Goal: Task Accomplishment & Management: Manage account settings

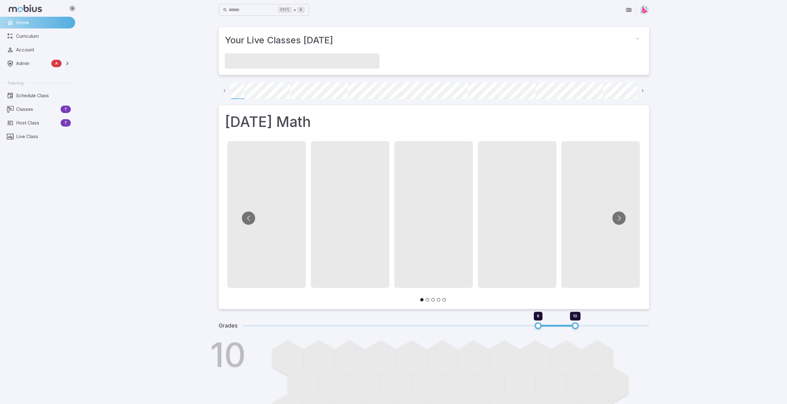
scroll to position [0, 44]
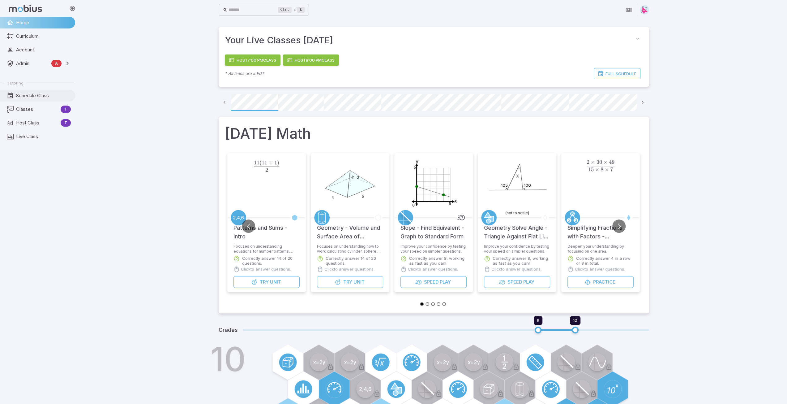
click at [30, 94] on span "Schedule Class" at bounding box center [43, 95] width 55 height 7
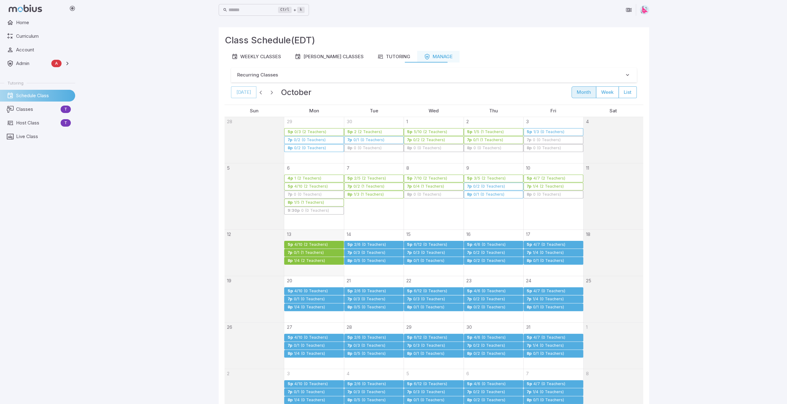
click at [311, 242] on div "4/10 (2 Teachers)" at bounding box center [311, 244] width 34 height 5
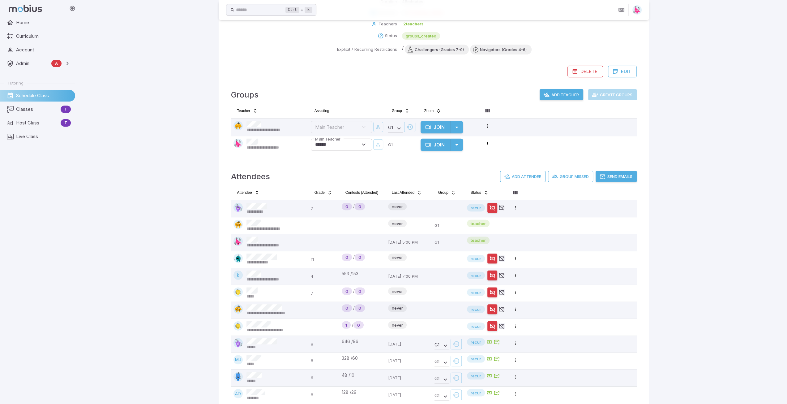
scroll to position [117, 0]
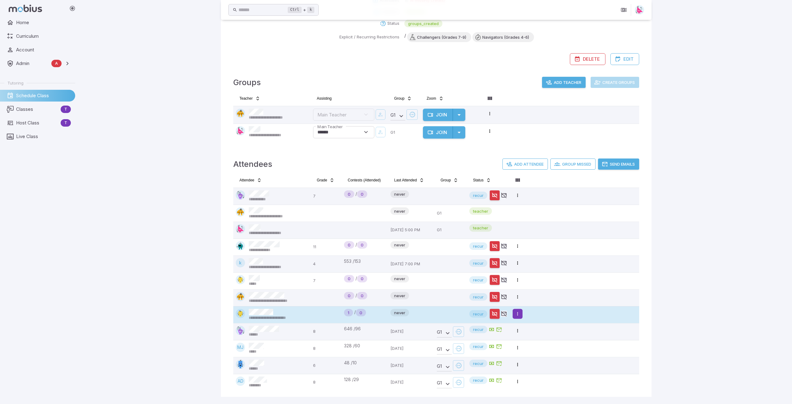
click at [517, 313] on html "**********" at bounding box center [396, 143] width 792 height 521
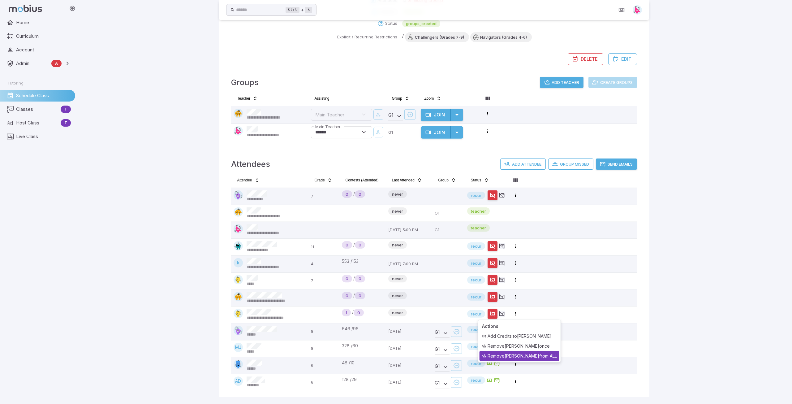
click at [528, 353] on div "Remove juan angulo from ALL" at bounding box center [520, 356] width 80 height 10
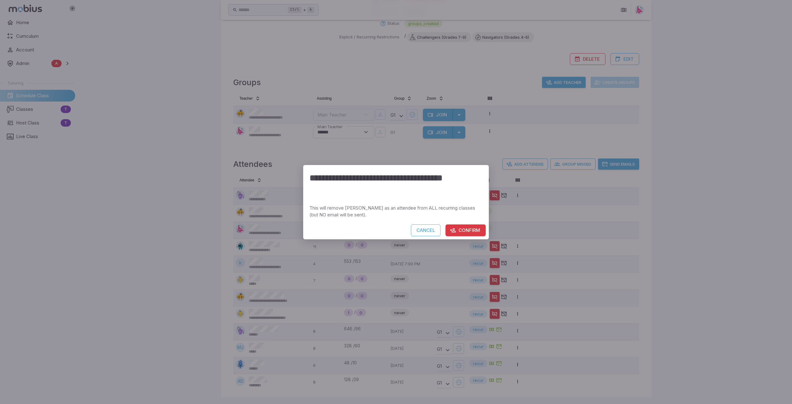
click at [468, 230] on button "Confirm" at bounding box center [466, 230] width 40 height 12
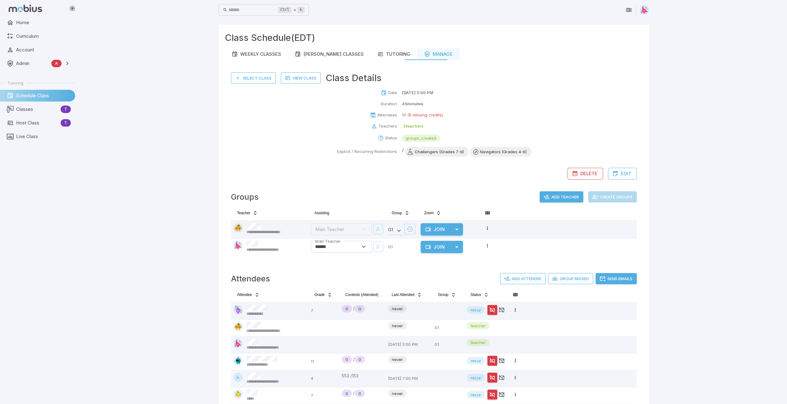
scroll to position [0, 0]
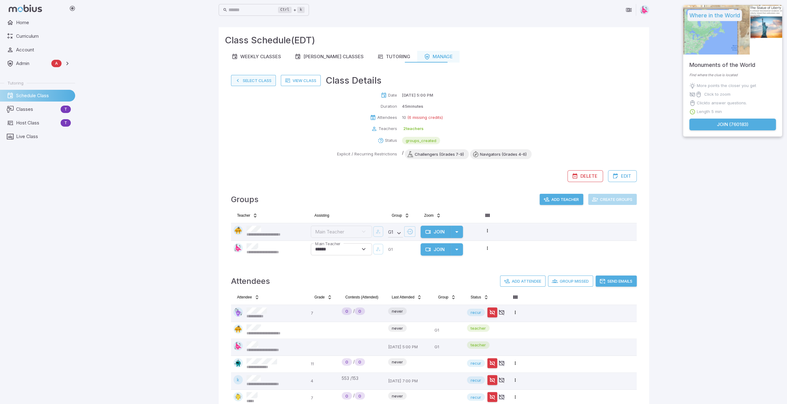
click at [253, 80] on button "Select Class" at bounding box center [253, 80] width 45 height 11
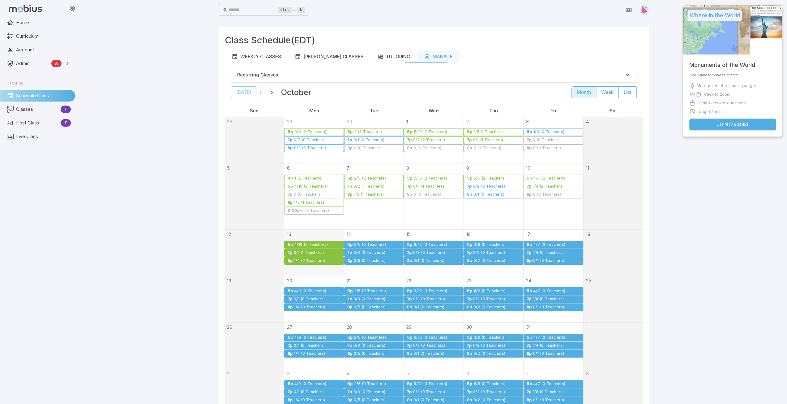
click at [309, 252] on div "0/1 (1 Teachers)" at bounding box center [308, 252] width 31 height 5
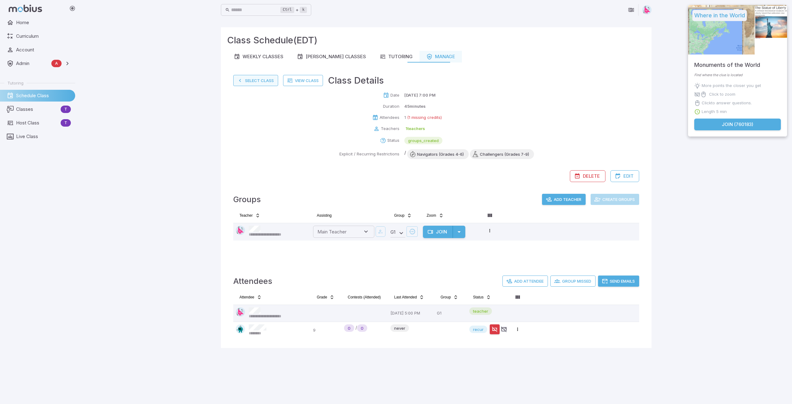
click at [250, 83] on button "Select Class" at bounding box center [255, 80] width 45 height 11
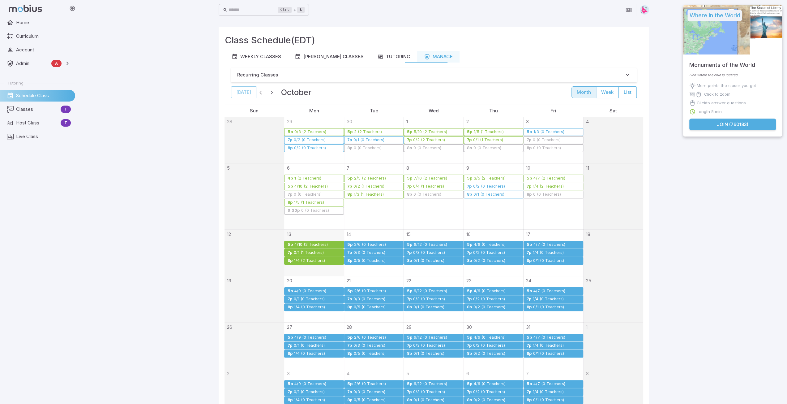
click at [305, 259] on div "1/4 (2 Teachers)" at bounding box center [310, 260] width 32 height 5
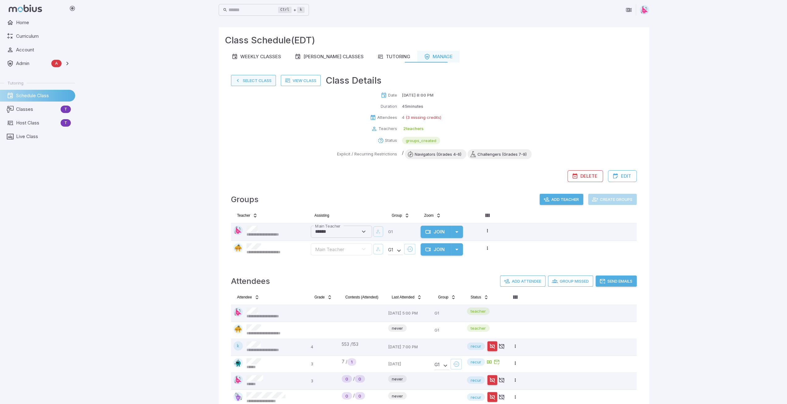
click at [249, 76] on button "Select Class" at bounding box center [253, 80] width 45 height 11
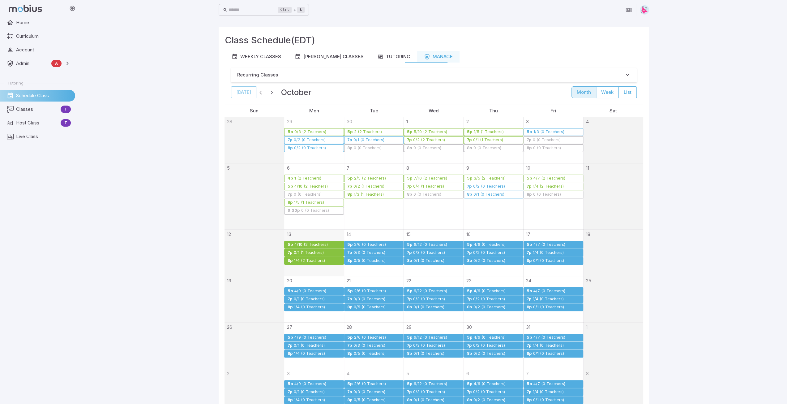
click at [368, 243] on div "2/6 (0 Teachers)" at bounding box center [370, 244] width 32 height 5
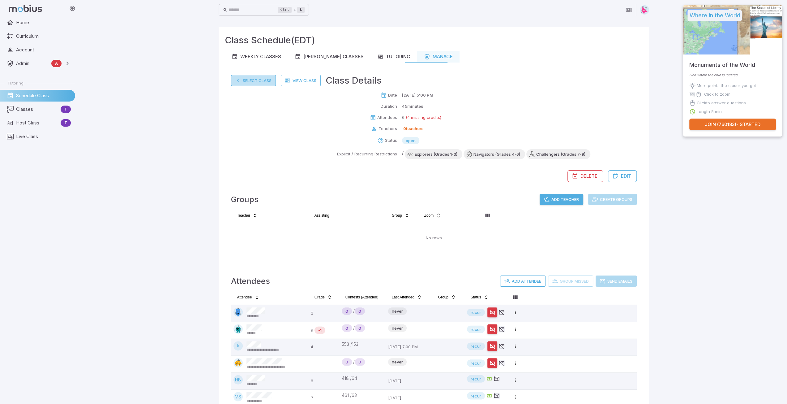
click at [256, 80] on button "Select Class" at bounding box center [253, 80] width 45 height 11
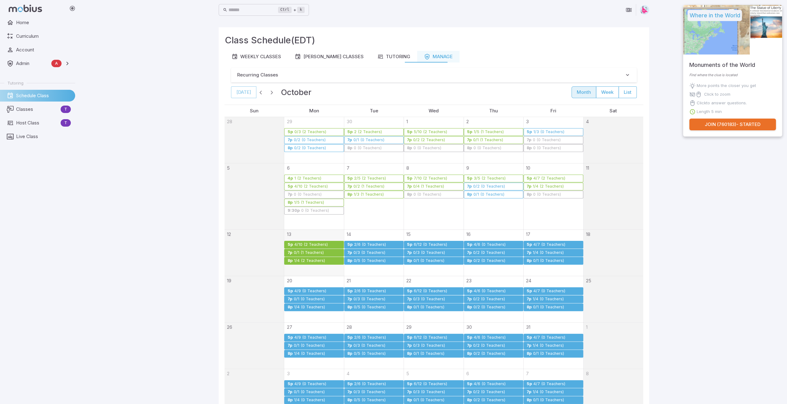
click at [372, 250] on div "0/3 (0 Teachers)" at bounding box center [369, 252] width 32 height 5
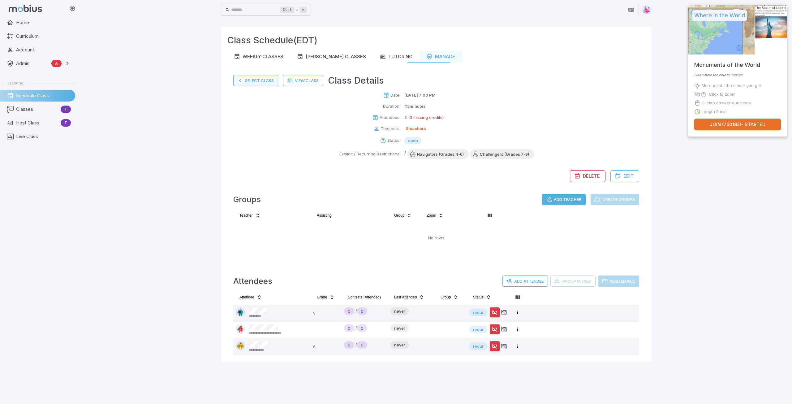
click at [252, 82] on button "Select Class" at bounding box center [255, 80] width 45 height 11
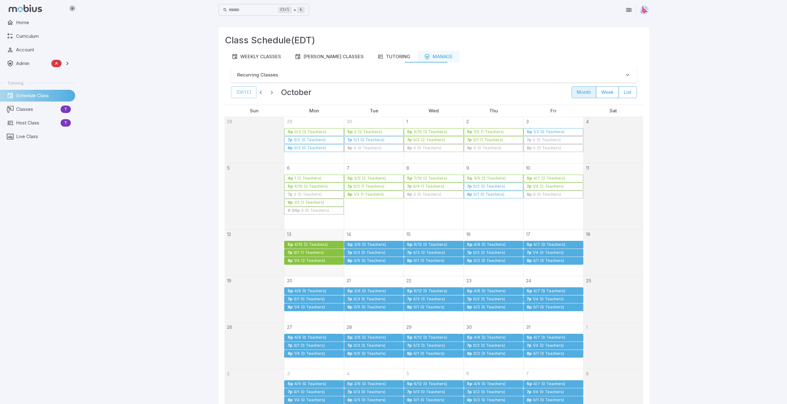
click at [376, 260] on div "0/5 (0 Teachers)" at bounding box center [370, 260] width 32 height 5
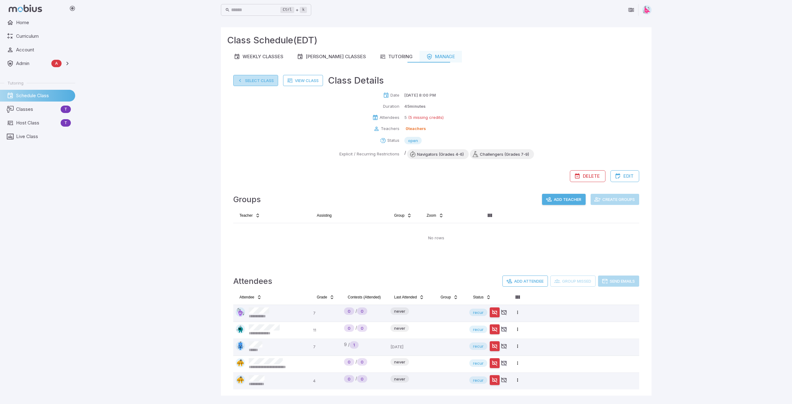
click at [256, 83] on button "Select Class" at bounding box center [255, 80] width 45 height 11
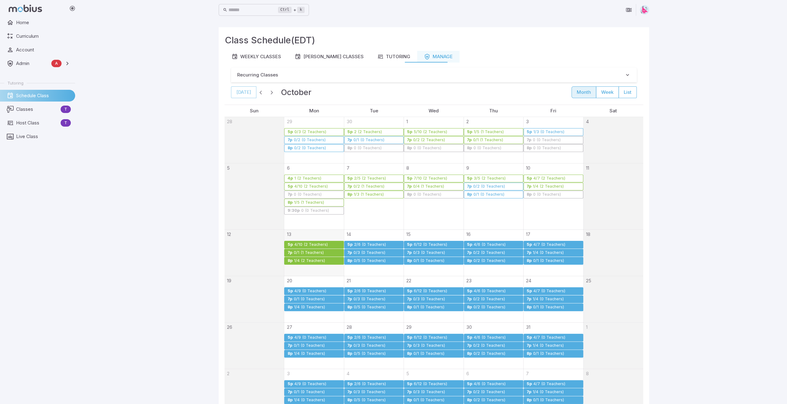
click at [429, 241] on link "5p 6/12 (0 Teachers)" at bounding box center [433, 245] width 59 height 8
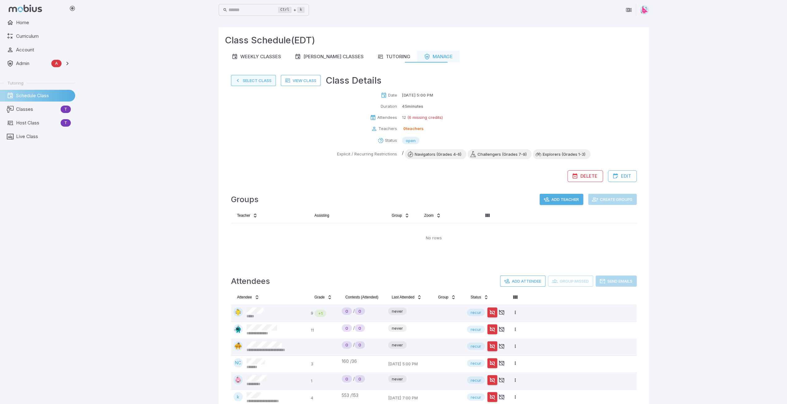
click at [253, 80] on button "Select Class" at bounding box center [253, 80] width 45 height 11
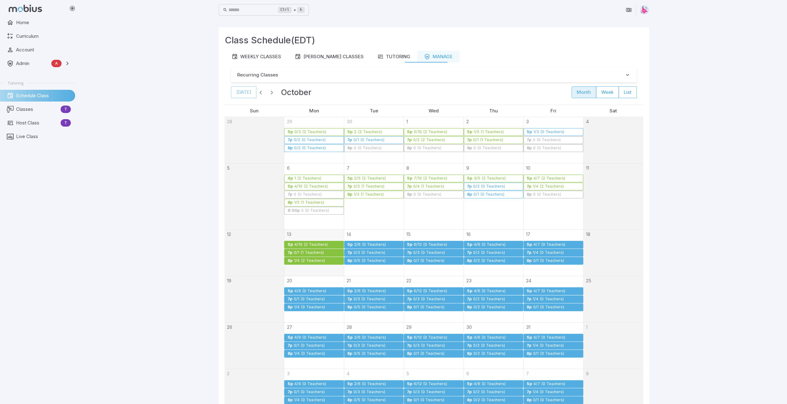
click at [420, 250] on div "0/3 (0 Teachers)" at bounding box center [429, 252] width 32 height 5
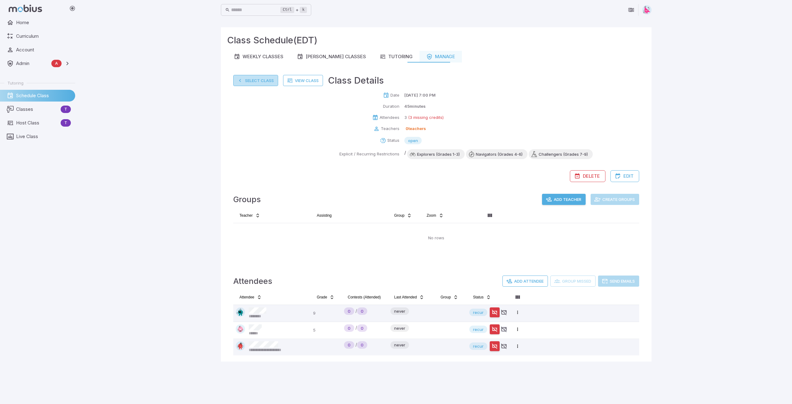
click at [254, 78] on button "Select Class" at bounding box center [255, 80] width 45 height 11
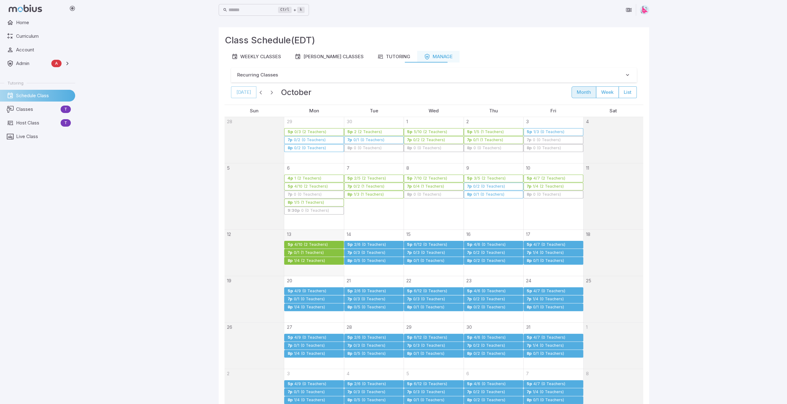
click at [425, 260] on div "0/1 (0 Teachers)" at bounding box center [429, 260] width 32 height 5
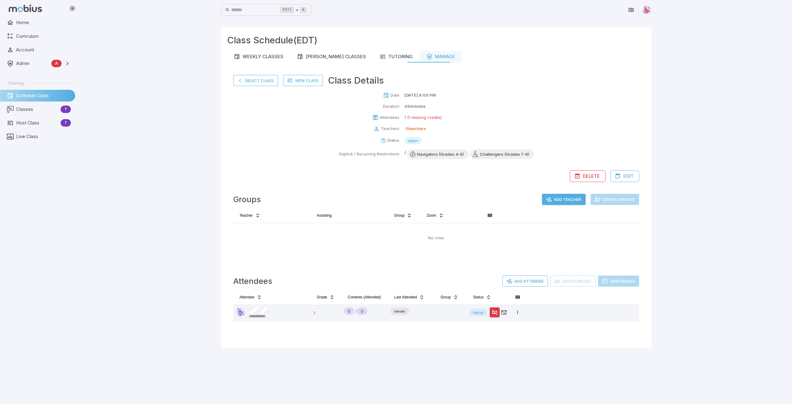
click at [257, 80] on button "Select Class" at bounding box center [255, 80] width 45 height 11
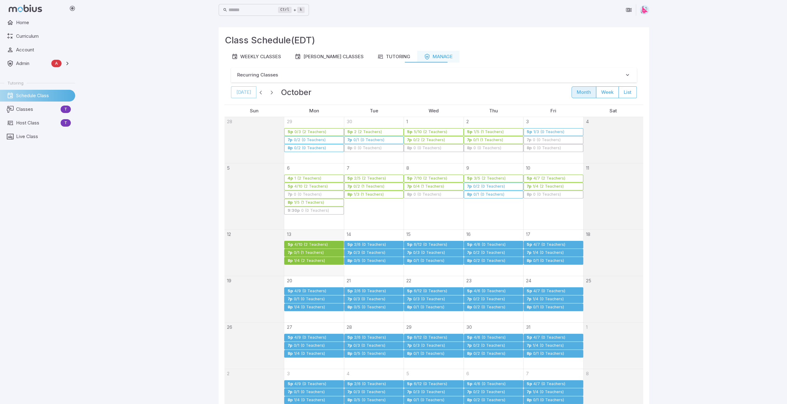
click at [491, 242] on div "4/6 (0 Teachers)" at bounding box center [490, 244] width 32 height 5
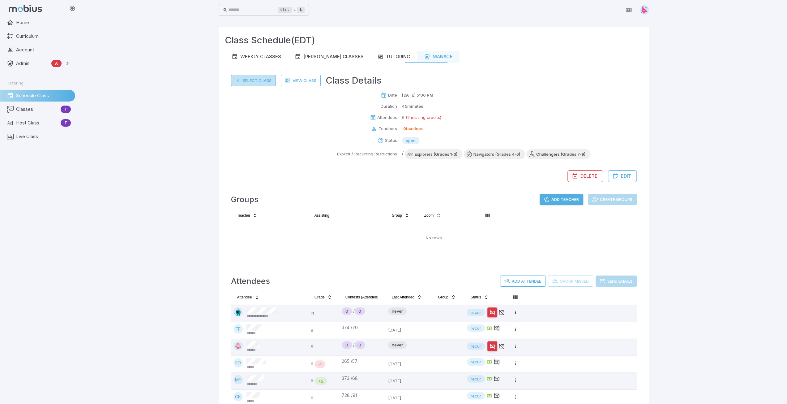
click at [260, 82] on button "Select Class" at bounding box center [253, 80] width 45 height 11
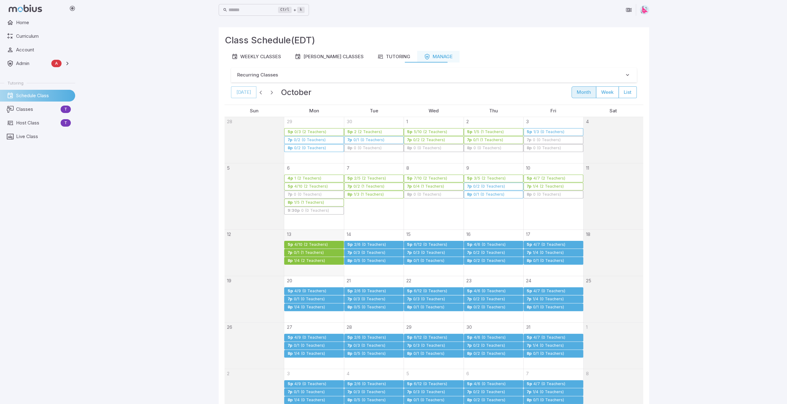
click at [482, 251] on div "0/2 (0 Teachers)" at bounding box center [489, 252] width 32 height 5
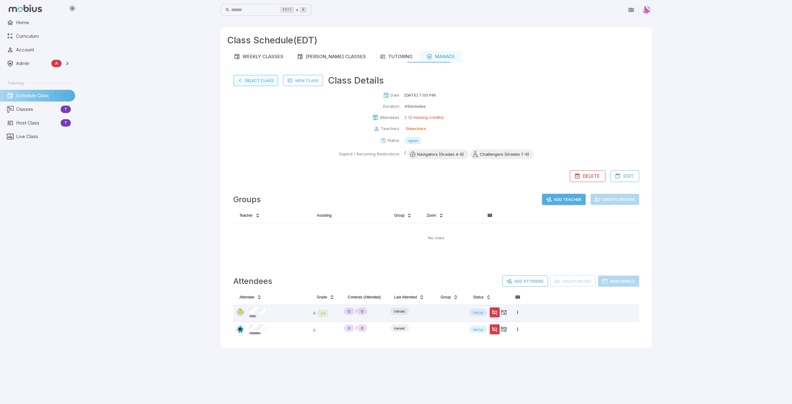
click at [250, 83] on button "Select Class" at bounding box center [255, 80] width 45 height 11
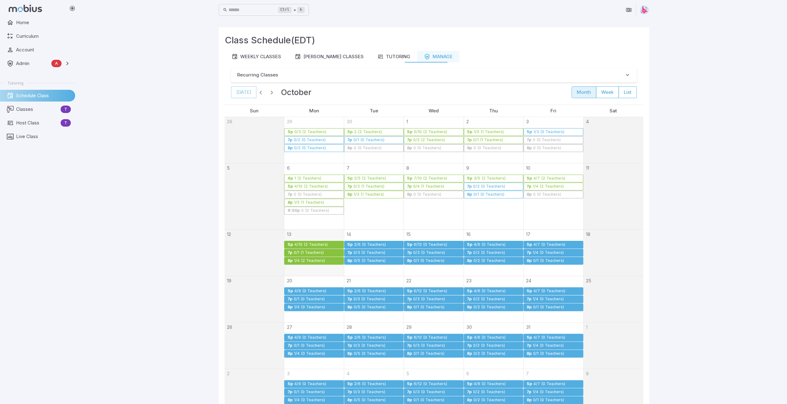
click at [493, 258] on div "0/2 (0 Teachers)" at bounding box center [489, 260] width 32 height 5
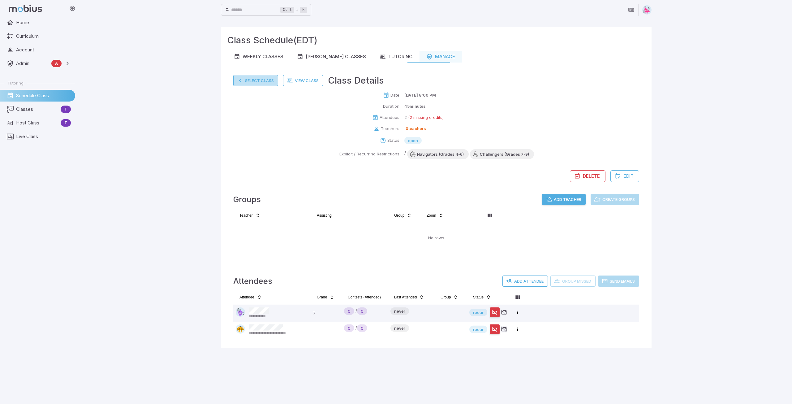
click at [249, 82] on button "Select Class" at bounding box center [255, 80] width 45 height 11
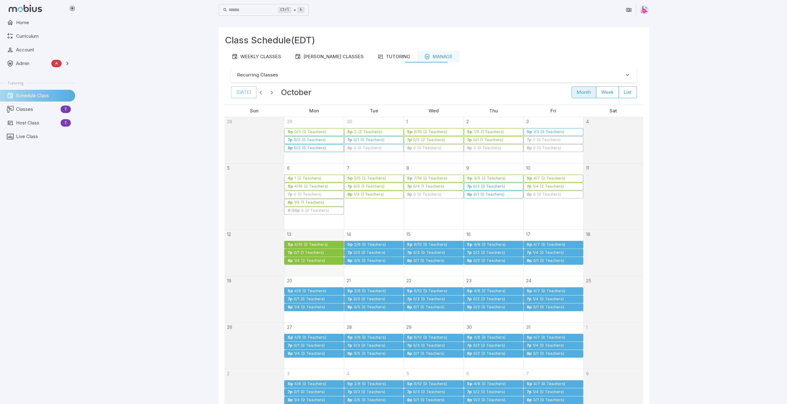
click at [557, 244] on div "4/7 (0 Teachers)" at bounding box center [549, 244] width 32 height 5
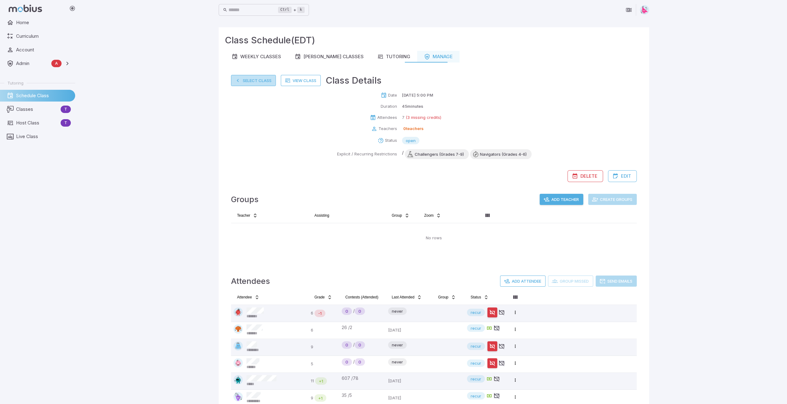
click at [245, 79] on button "Select Class" at bounding box center [253, 80] width 45 height 11
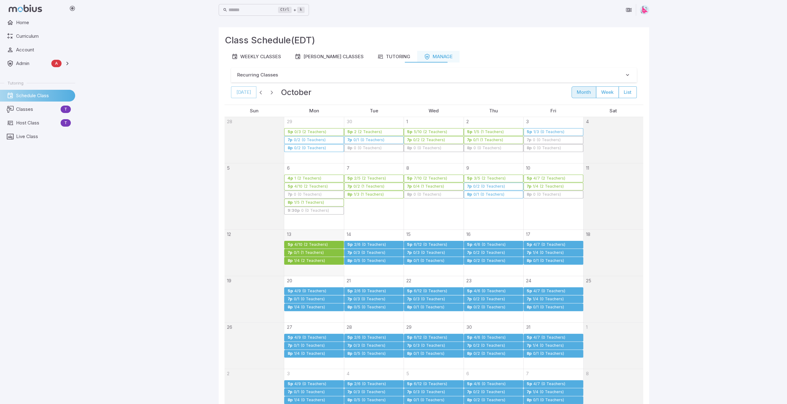
click at [552, 251] on div "1/4 (0 Teachers)" at bounding box center [549, 252] width 32 height 5
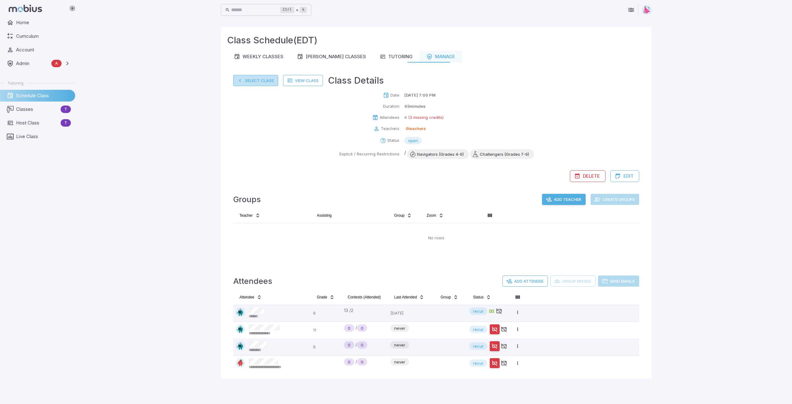
click at [256, 79] on button "Select Class" at bounding box center [255, 80] width 45 height 11
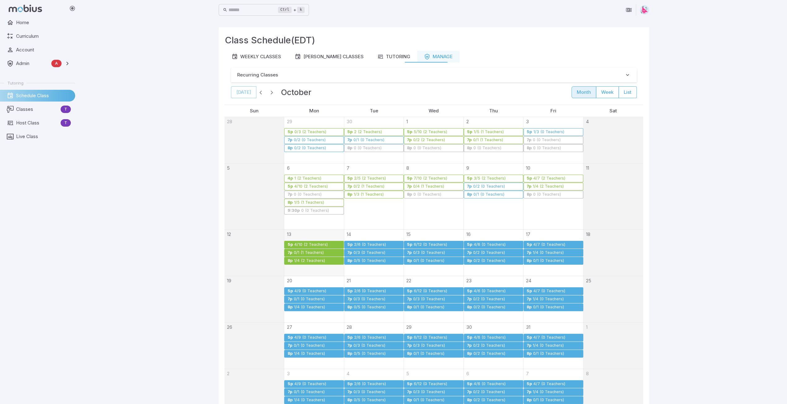
click at [545, 258] on div "0/1 (0 Teachers)" at bounding box center [549, 260] width 32 height 5
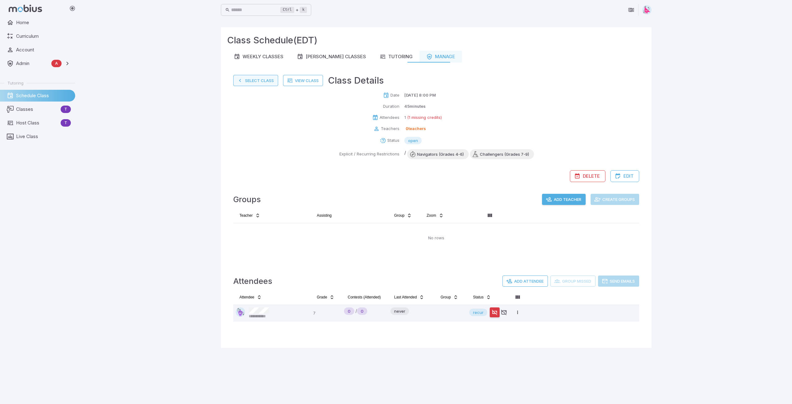
click at [267, 80] on button "Select Class" at bounding box center [255, 80] width 45 height 11
